Goal: Information Seeking & Learning: Learn about a topic

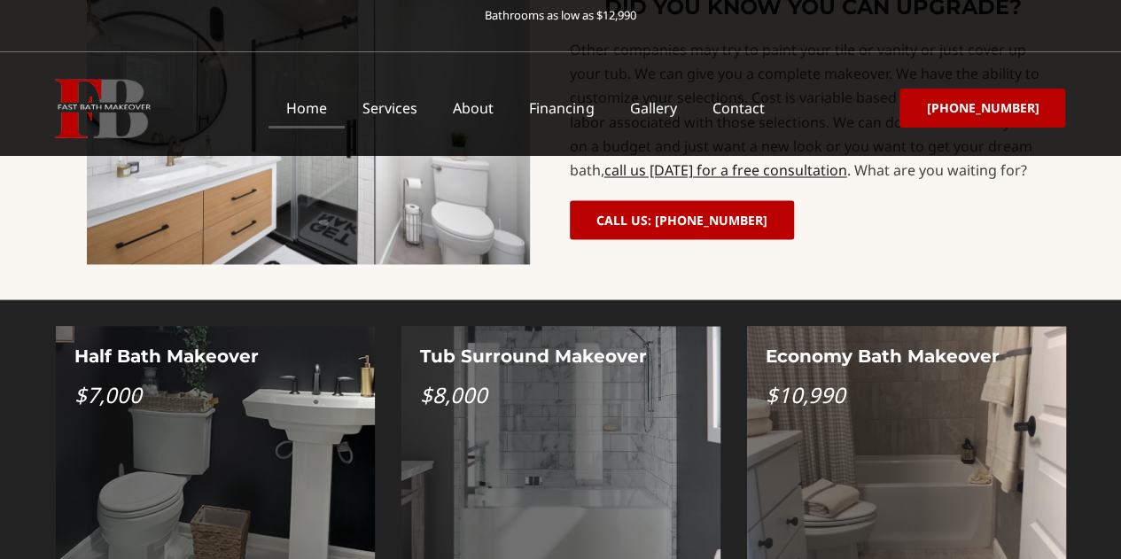
scroll to position [1506, 0]
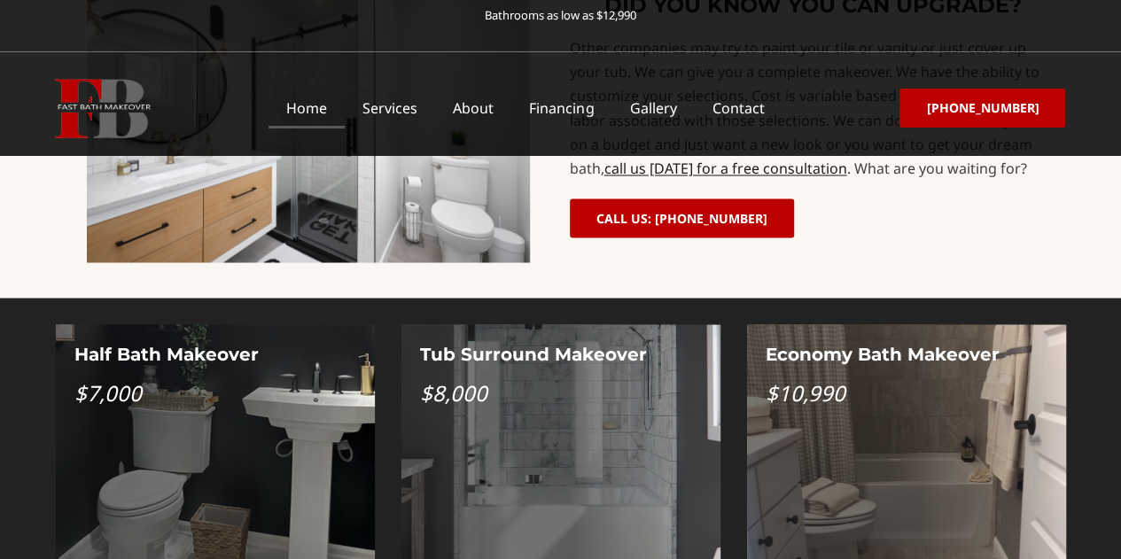
click at [595, 324] on div "Tub Surround Makeover $8,000" at bounding box center [560, 465] width 319 height 283
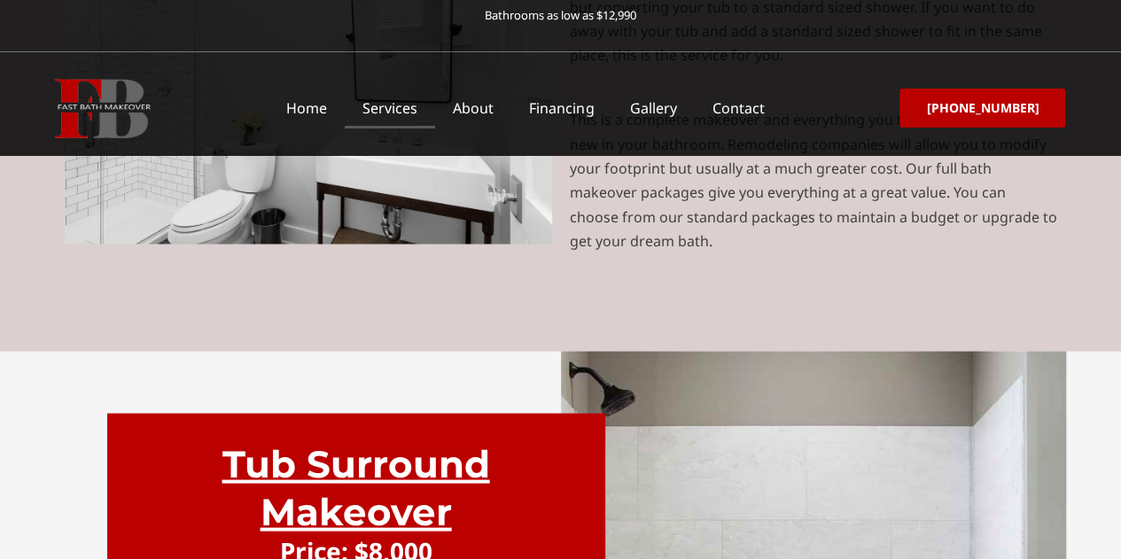
scroll to position [4960, 0]
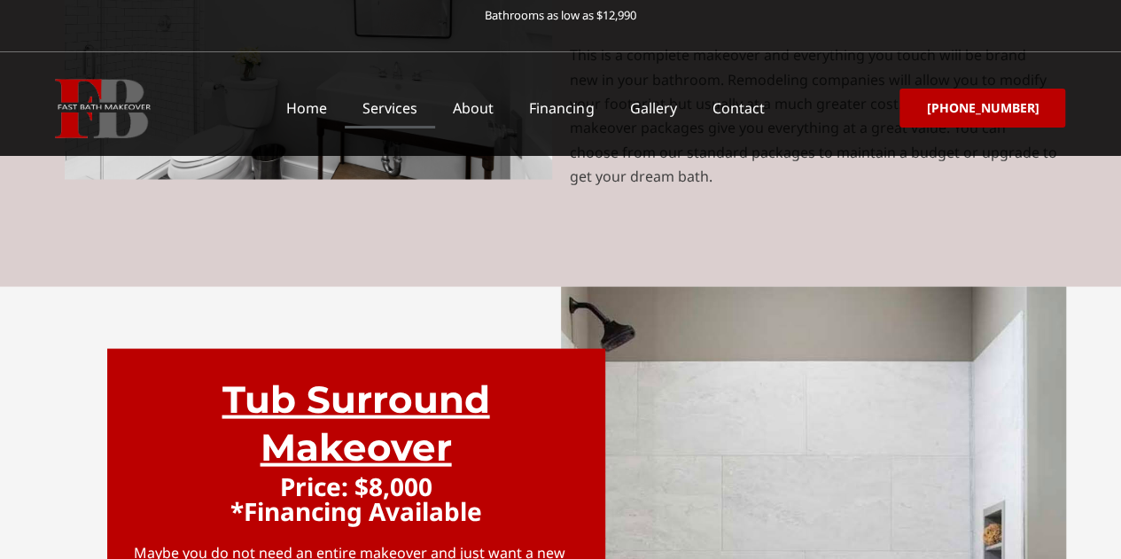
click at [345, 375] on h3 "Tub Surround Makeover" at bounding box center [356, 423] width 445 height 97
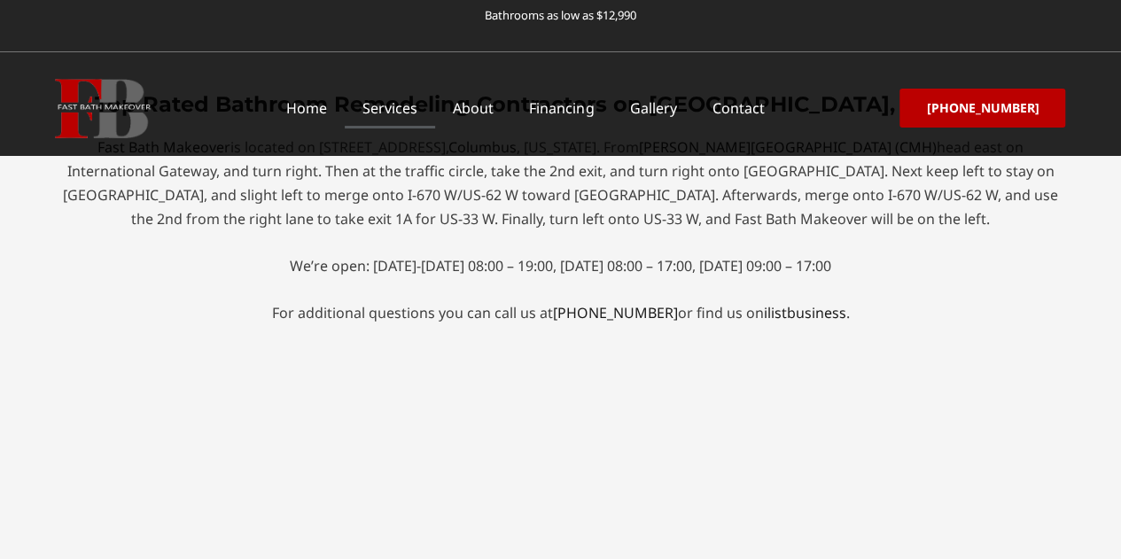
scroll to position [7529, 0]
